Goal: Book appointment/travel/reservation

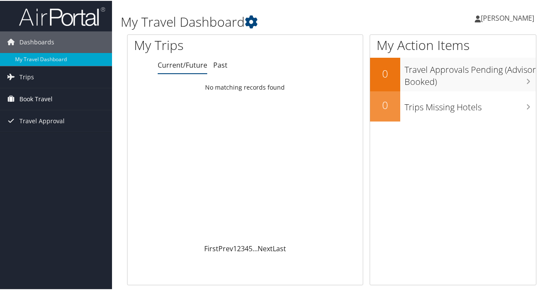
click at [43, 97] on span "Book Travel" at bounding box center [35, 98] width 33 height 22
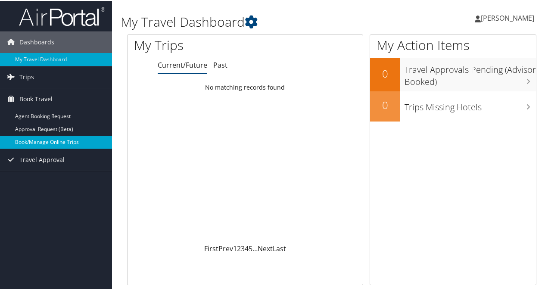
click at [28, 140] on link "Book/Manage Online Trips" at bounding box center [56, 141] width 112 height 13
click at [45, 143] on link "Book/Manage Online Trips" at bounding box center [56, 141] width 112 height 13
